Goal: Complete application form: Complete application form

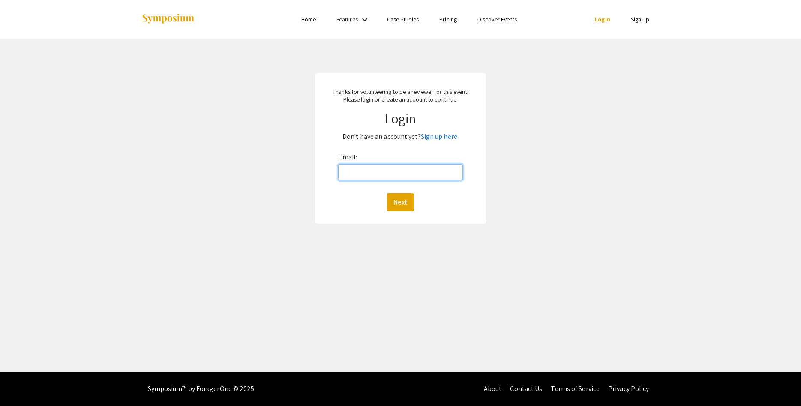
click at [385, 173] on input "Email:" at bounding box center [400, 172] width 124 height 16
type input "[EMAIL_ADDRESS][DOMAIN_NAME]"
click at [405, 202] on button "Next" at bounding box center [400, 202] width 27 height 18
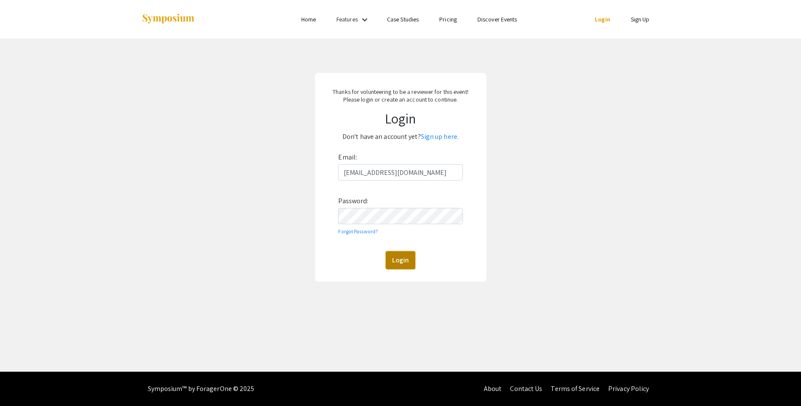
click at [400, 263] on button "Login" at bounding box center [401, 260] width 30 height 18
click at [445, 136] on link "Sign up here." at bounding box center [440, 136] width 38 height 9
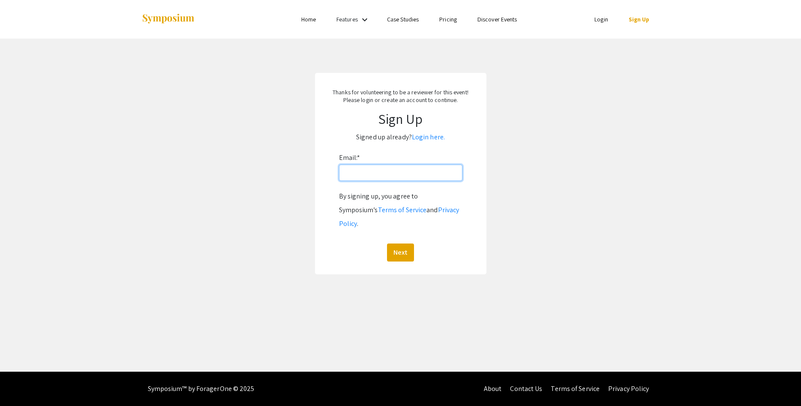
click at [359, 175] on input "Email: *" at bounding box center [400, 173] width 123 height 16
type input "[EMAIL_ADDRESS][DOMAIN_NAME]"
click at [401, 244] on button "Next" at bounding box center [400, 253] width 27 height 18
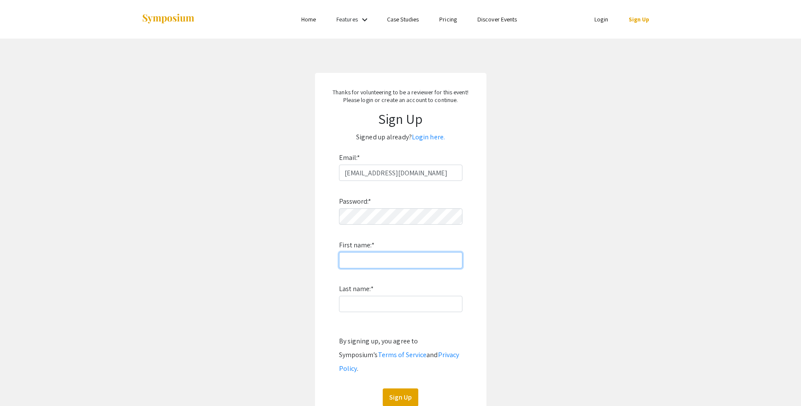
click at [368, 257] on input "First name: *" at bounding box center [400, 260] width 123 height 16
type input "Mercedes"
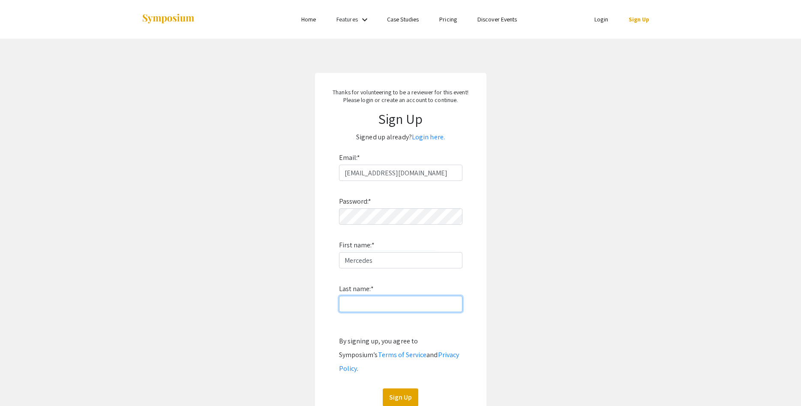
click at [379, 298] on input "Last name: *" at bounding box center [400, 304] width 123 height 16
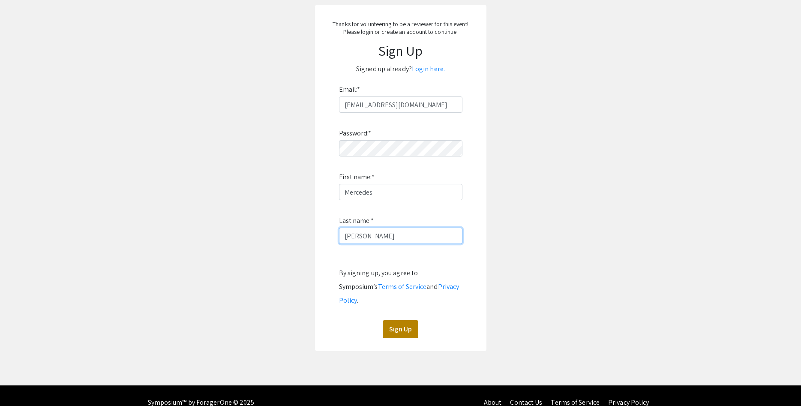
type input "fernandez"
click at [394, 320] on button "Sign Up" at bounding box center [401, 329] width 36 height 18
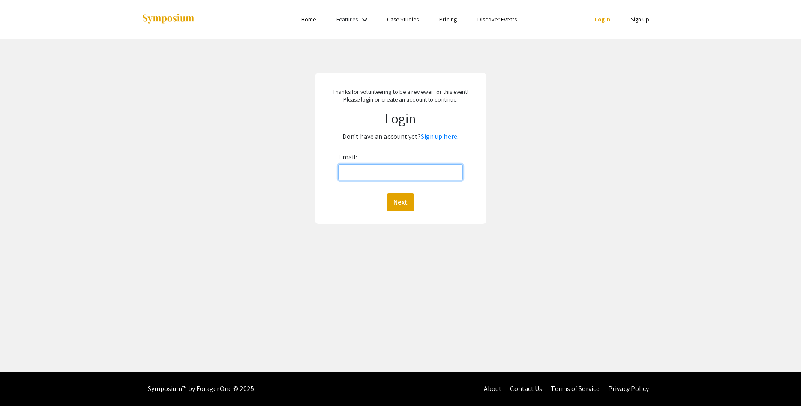
click at [349, 172] on input "Email:" at bounding box center [400, 172] width 124 height 16
type input "[EMAIL_ADDRESS][DOMAIN_NAME]"
click at [393, 202] on button "Next" at bounding box center [400, 202] width 27 height 18
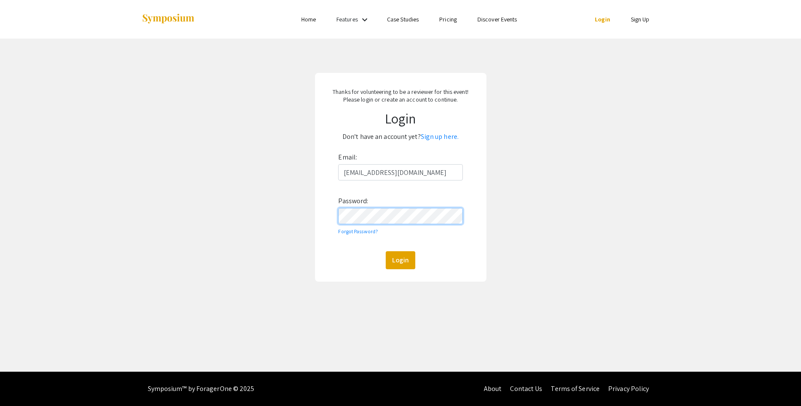
click at [386, 251] on button "Login" at bounding box center [401, 260] width 30 height 18
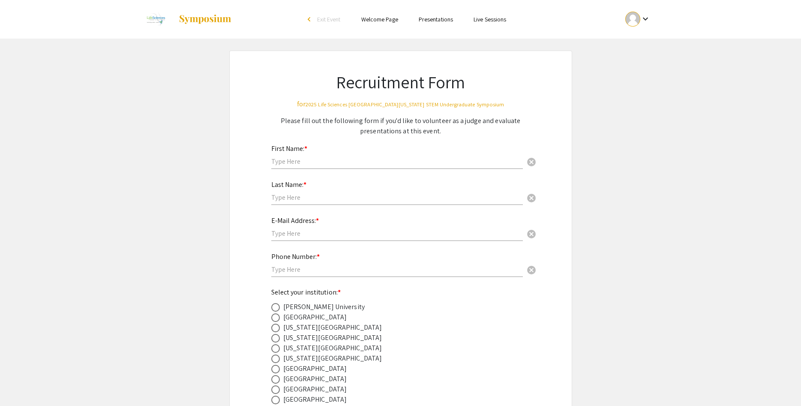
click at [295, 164] on input "text" at bounding box center [397, 161] width 252 height 9
type input "Mercedes"
click at [307, 193] on div "Last Name: * cancel" at bounding box center [397, 188] width 252 height 33
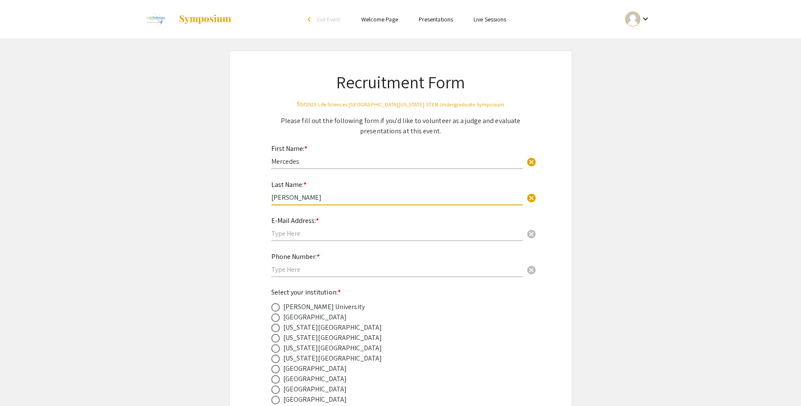
type input "[PERSON_NAME]"
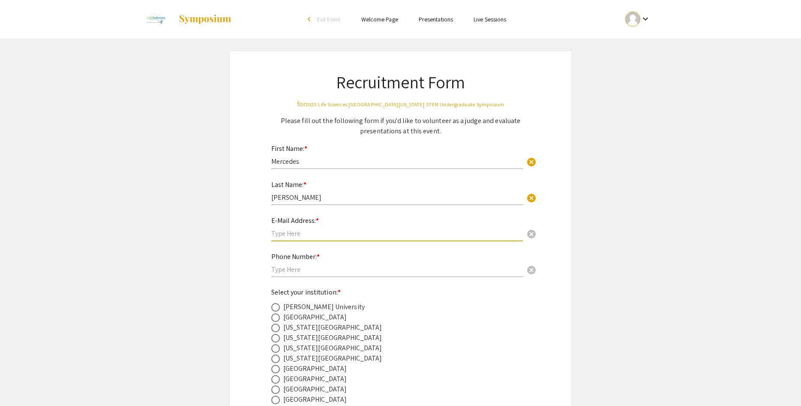
click at [305, 229] on input "text" at bounding box center [397, 233] width 252 height 9
type input "[EMAIL_ADDRESS][DOMAIN_NAME]"
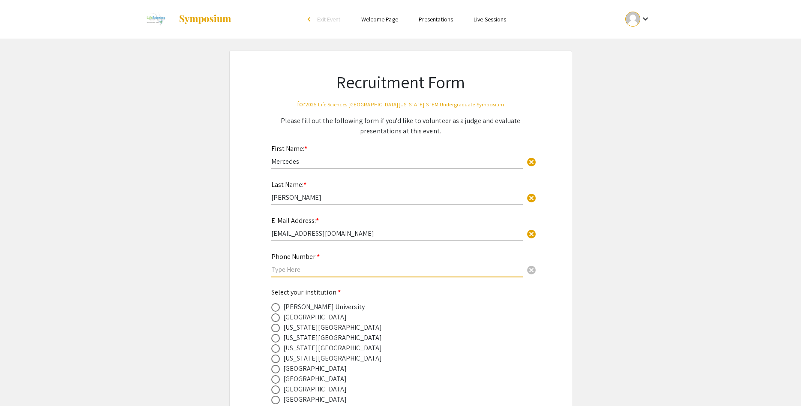
click at [306, 266] on input "text" at bounding box center [397, 269] width 252 height 9
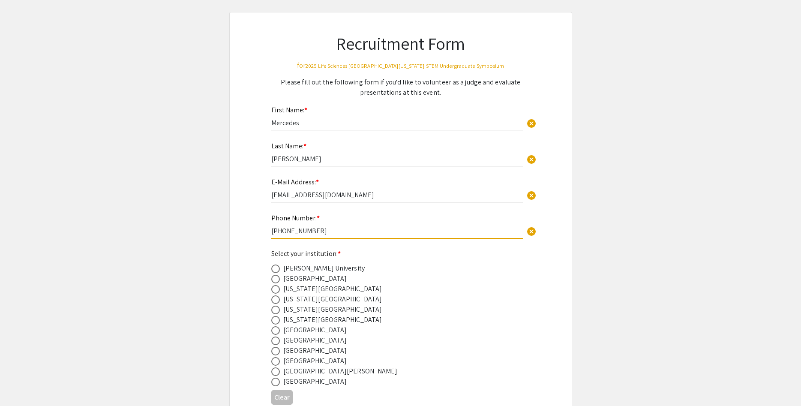
scroll to position [87, 0]
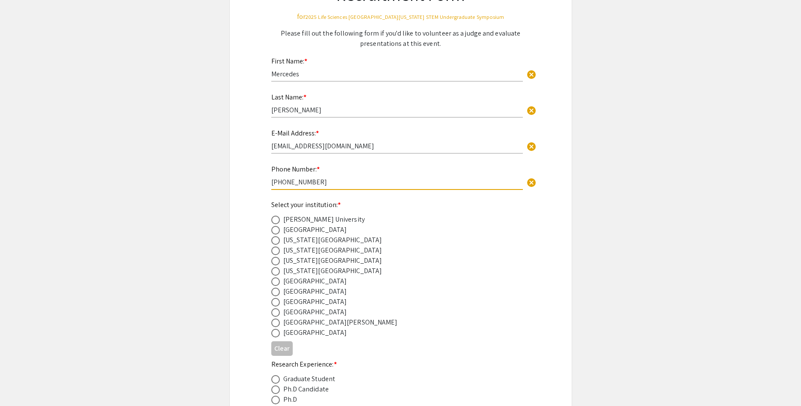
type input "[PHONE_NUMBER]"
click at [276, 301] on span at bounding box center [275, 302] width 9 height 9
click at [276, 301] on input "radio" at bounding box center [275, 302] width 9 height 9
radio input "true"
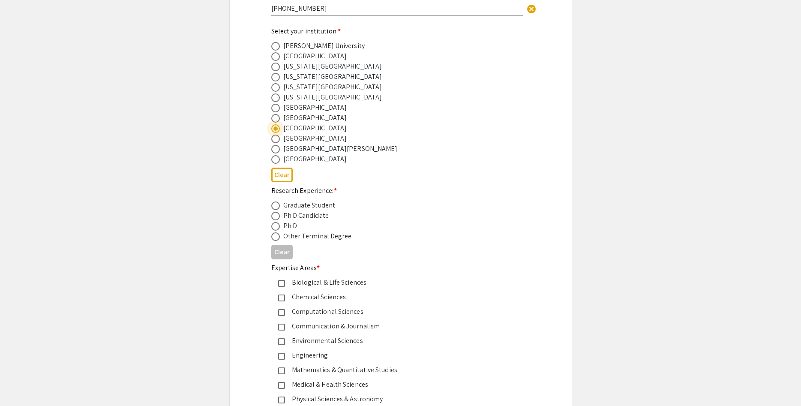
scroll to position [262, 0]
click at [275, 227] on span at bounding box center [275, 225] width 9 height 9
click at [275, 227] on input "radio" at bounding box center [275, 225] width 9 height 9
radio input "true"
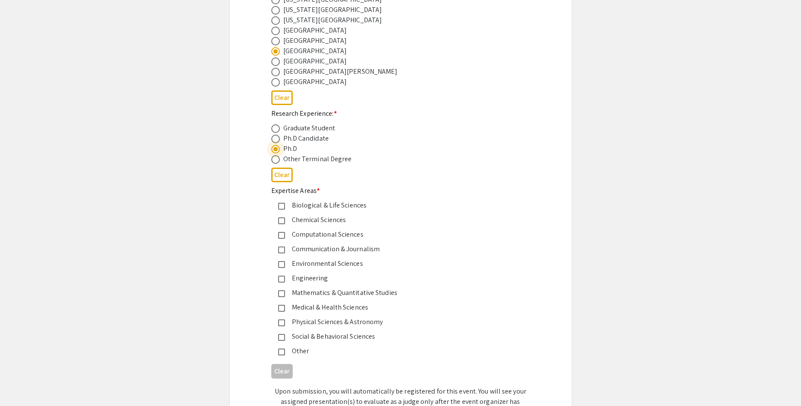
scroll to position [350, 0]
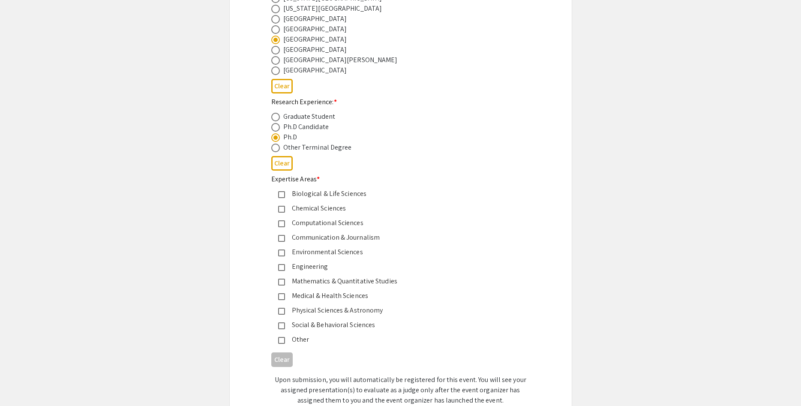
click at [280, 326] on mat-pseudo-checkbox at bounding box center [281, 325] width 7 height 7
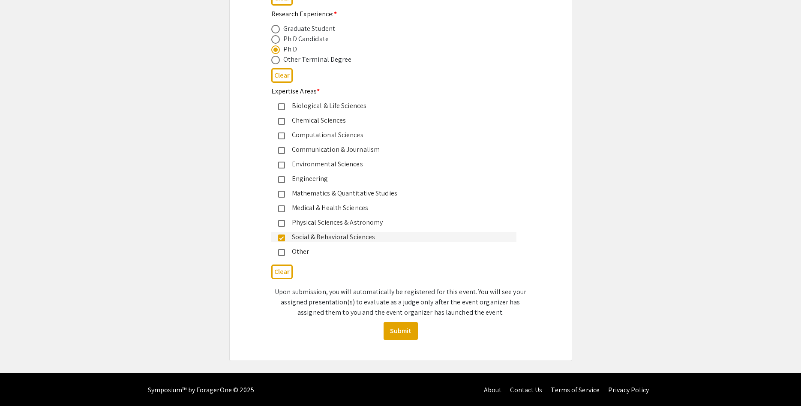
scroll to position [439, 0]
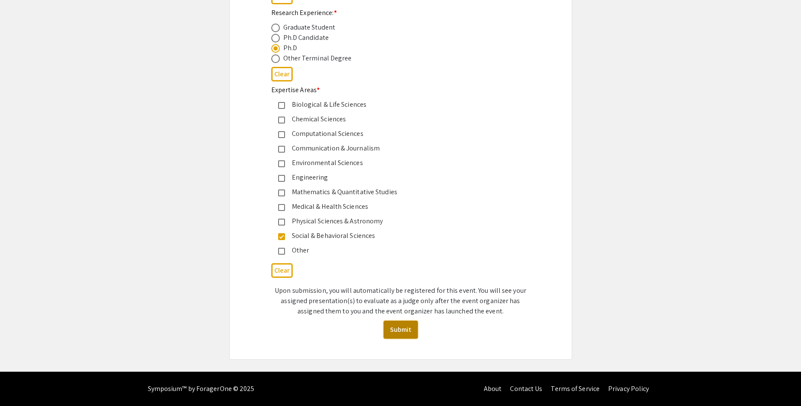
click at [408, 331] on button "Submit" at bounding box center [401, 330] width 34 height 18
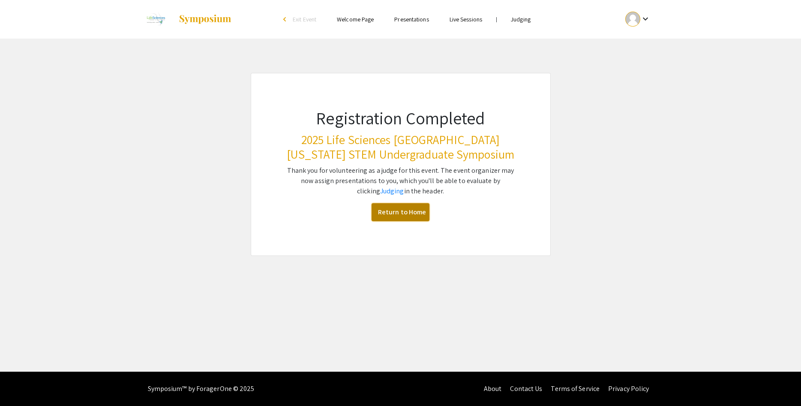
click at [394, 214] on link "Return to Home" at bounding box center [401, 212] width 58 height 18
